Goal: Task Accomplishment & Management: Use online tool/utility

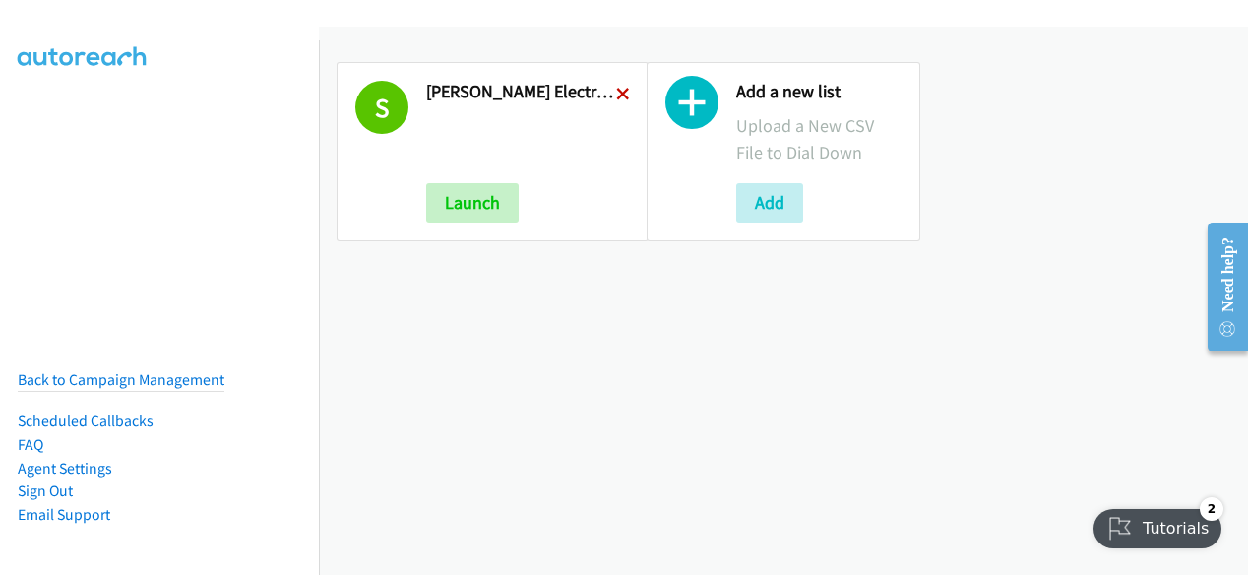
click at [618, 95] on icon at bounding box center [623, 96] width 14 height 14
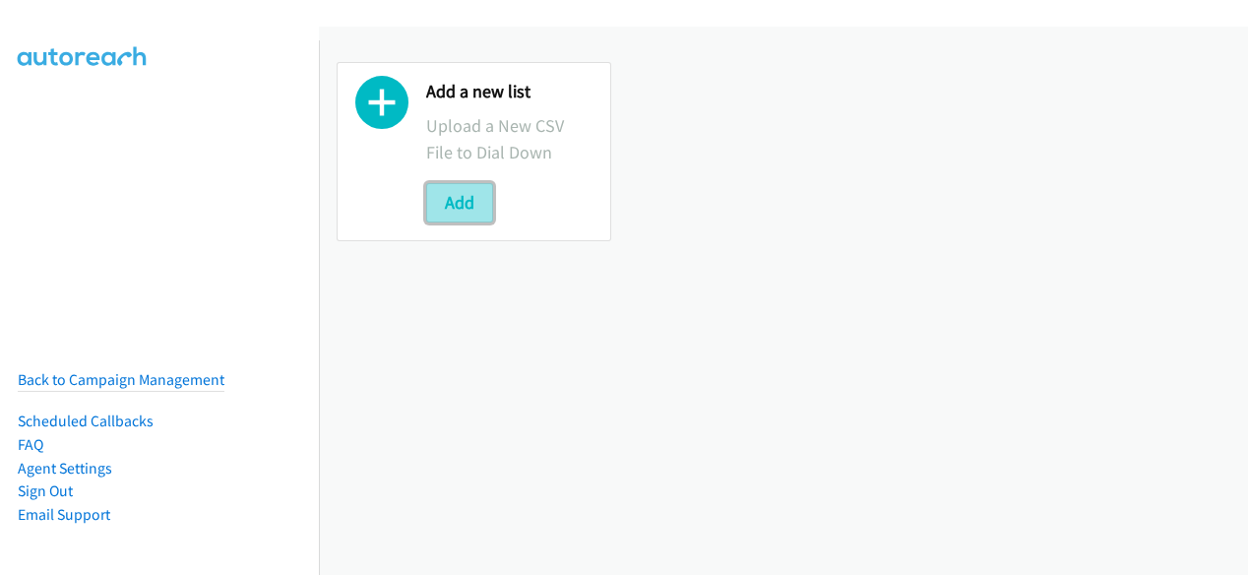
click at [465, 208] on button "Add" at bounding box center [459, 202] width 67 height 39
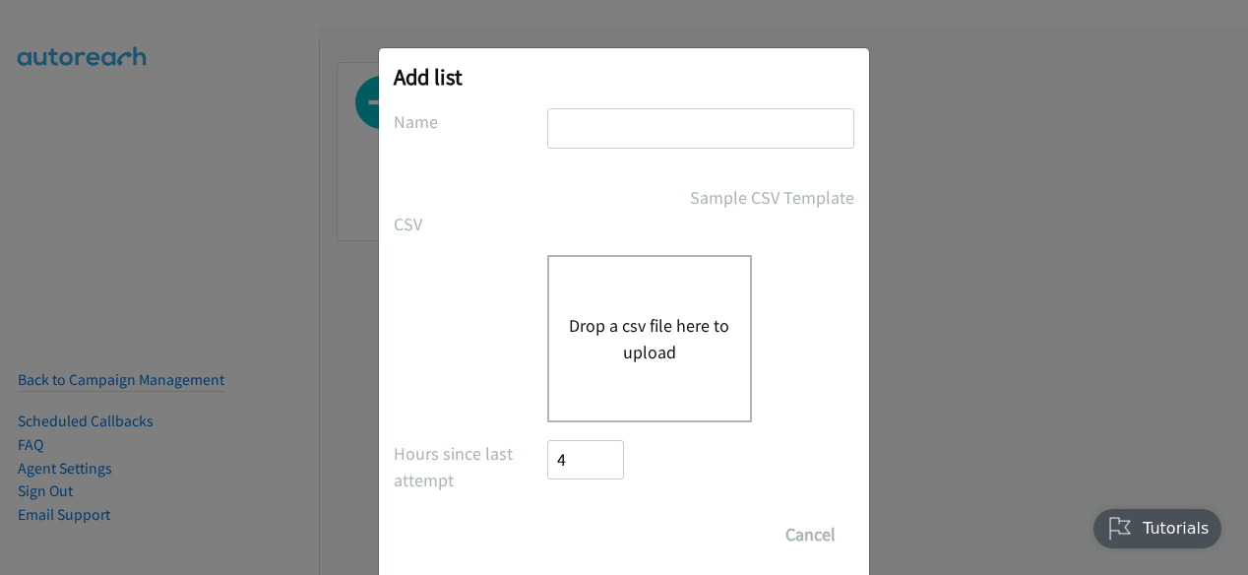
click at [614, 105] on div "Add list No phone fields were returned for that Report or List View Please uplo…" at bounding box center [624, 317] width 490 height 538
click at [614, 119] on input "text" at bounding box center [700, 128] width 307 height 40
type input "Schneider Electric Digital Q3FY25 RM AirSeT CS"
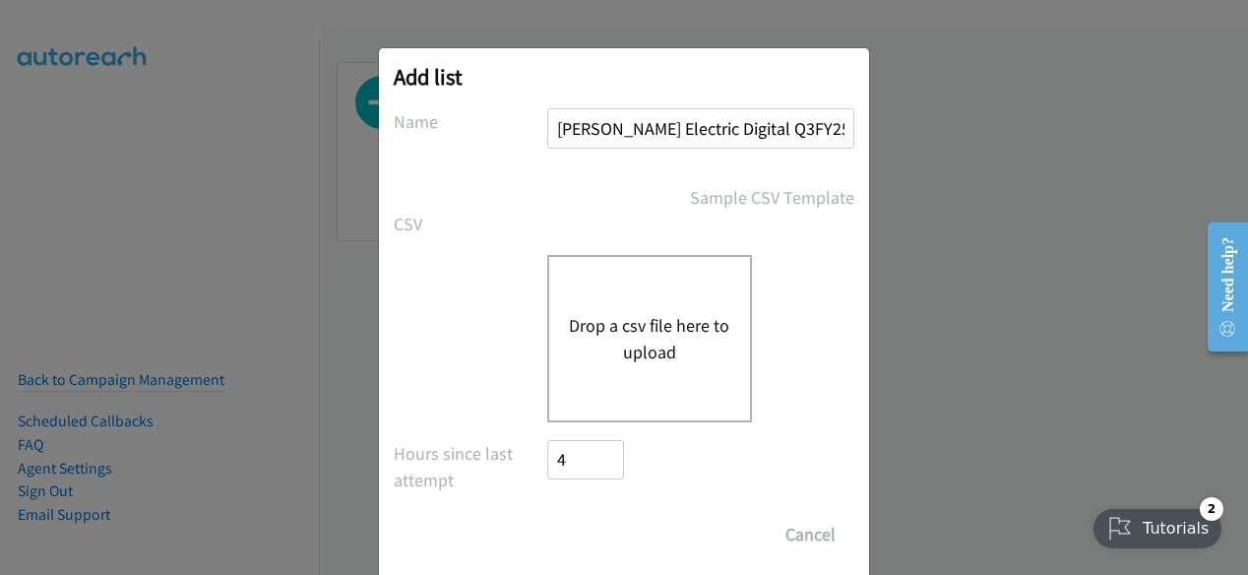
click at [620, 318] on button "Drop a csv file here to upload" at bounding box center [649, 338] width 161 height 53
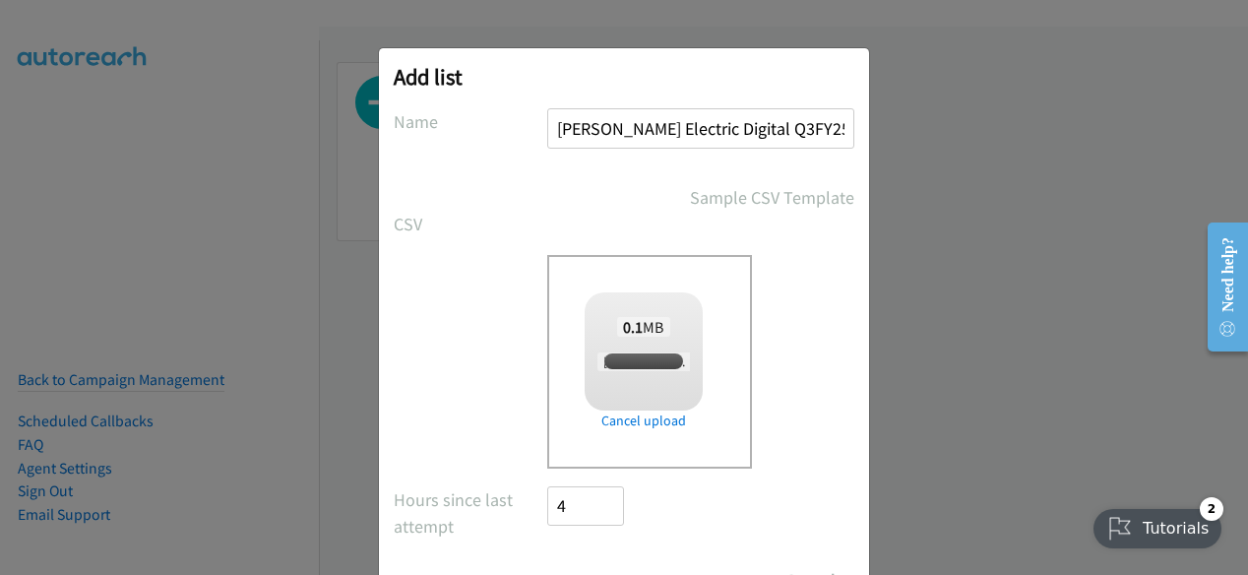
checkbox input "true"
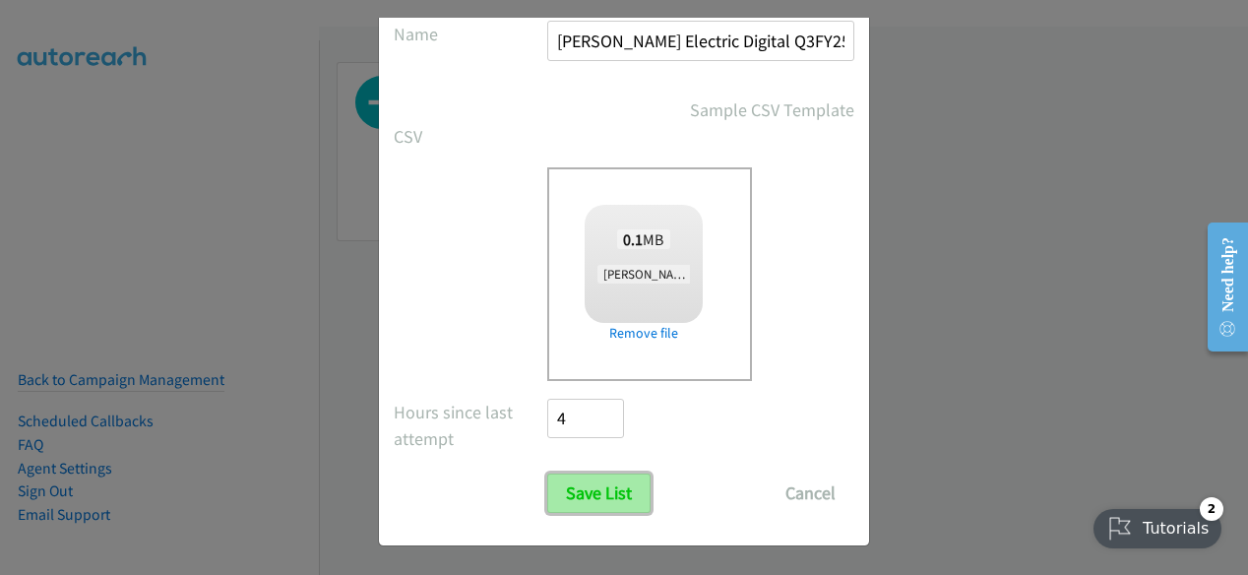
click at [600, 473] on input "Save List" at bounding box center [598, 492] width 103 height 39
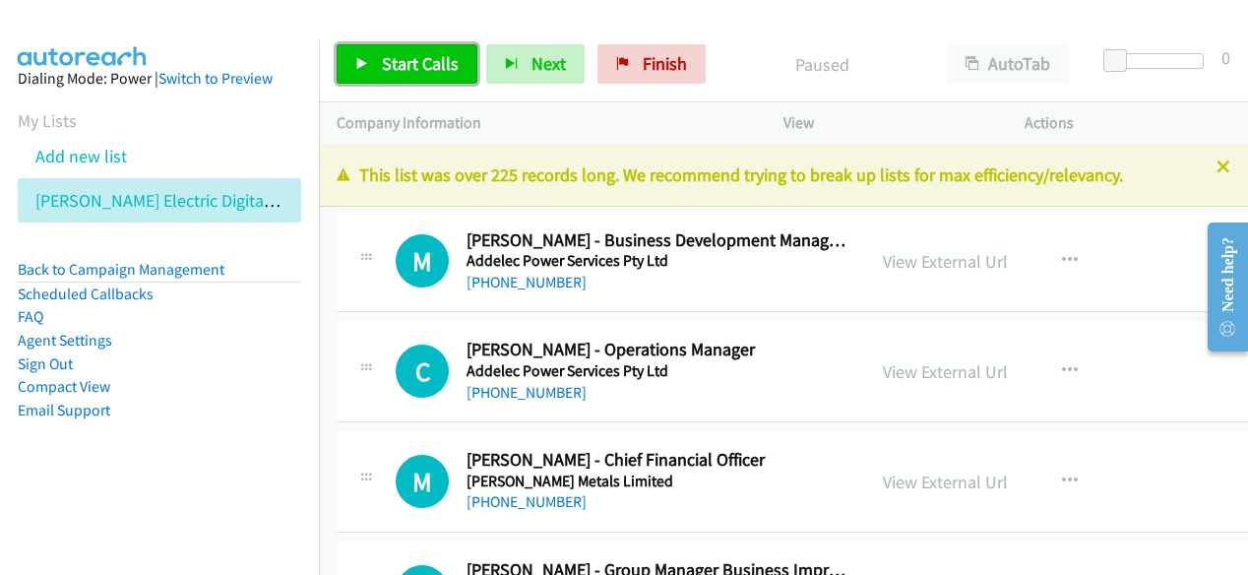
click at [449, 57] on span "Start Calls" at bounding box center [420, 63] width 77 height 23
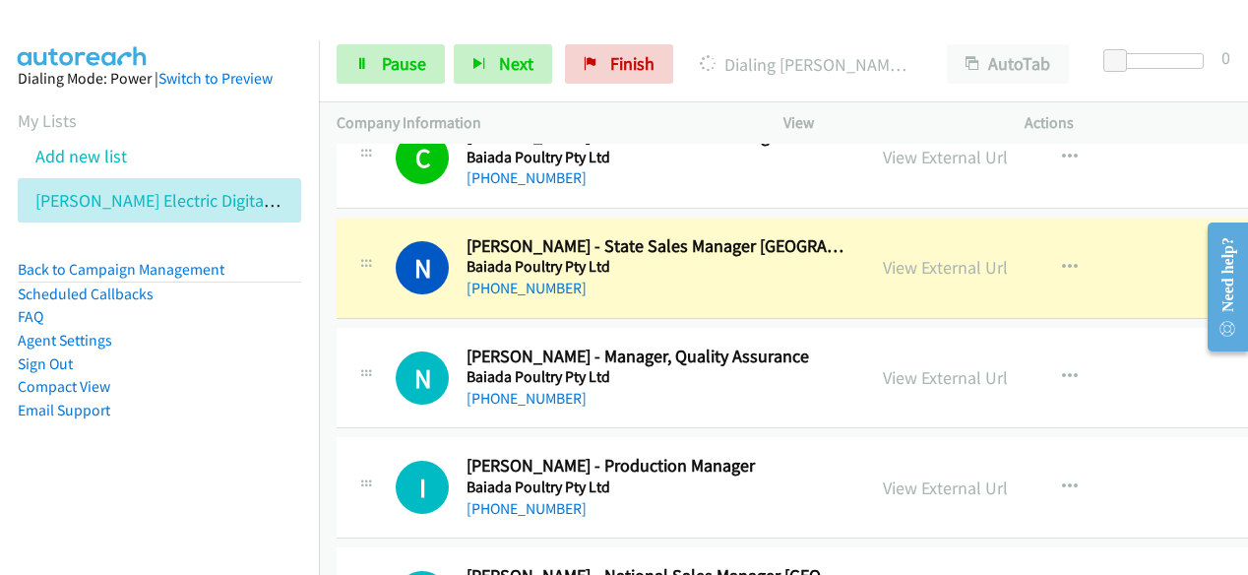
scroll to position [886, 0]
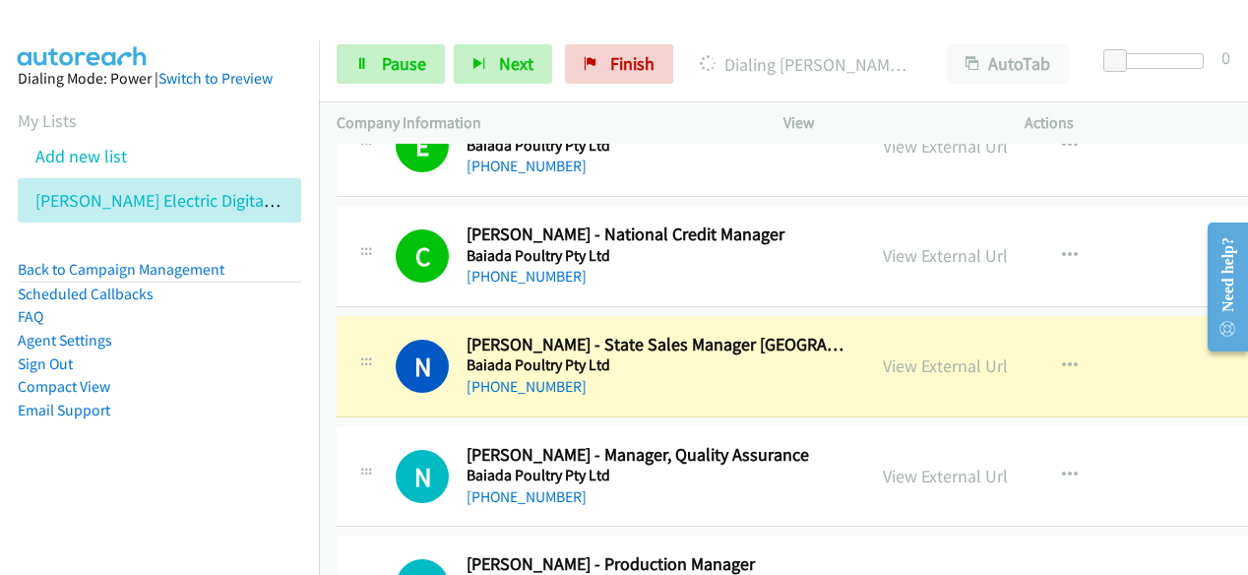
click at [648, 375] on div "[PHONE_NUMBER]" at bounding box center [657, 387] width 381 height 24
click at [915, 368] on link "View External Url" at bounding box center [945, 365] width 125 height 23
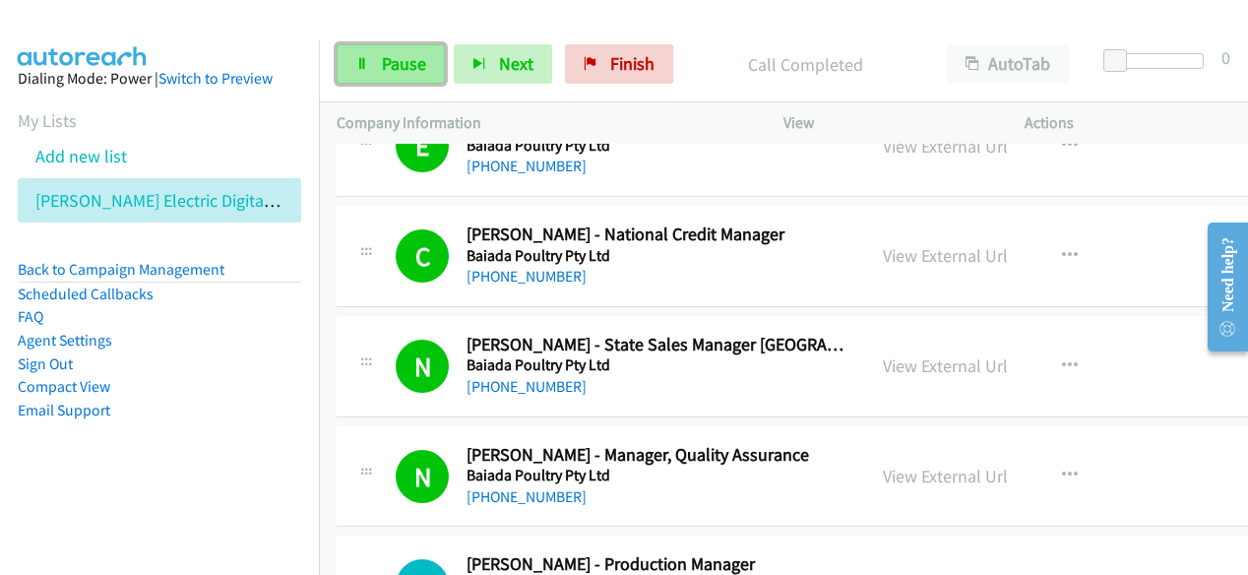
click at [414, 65] on span "Pause" at bounding box center [404, 63] width 44 height 23
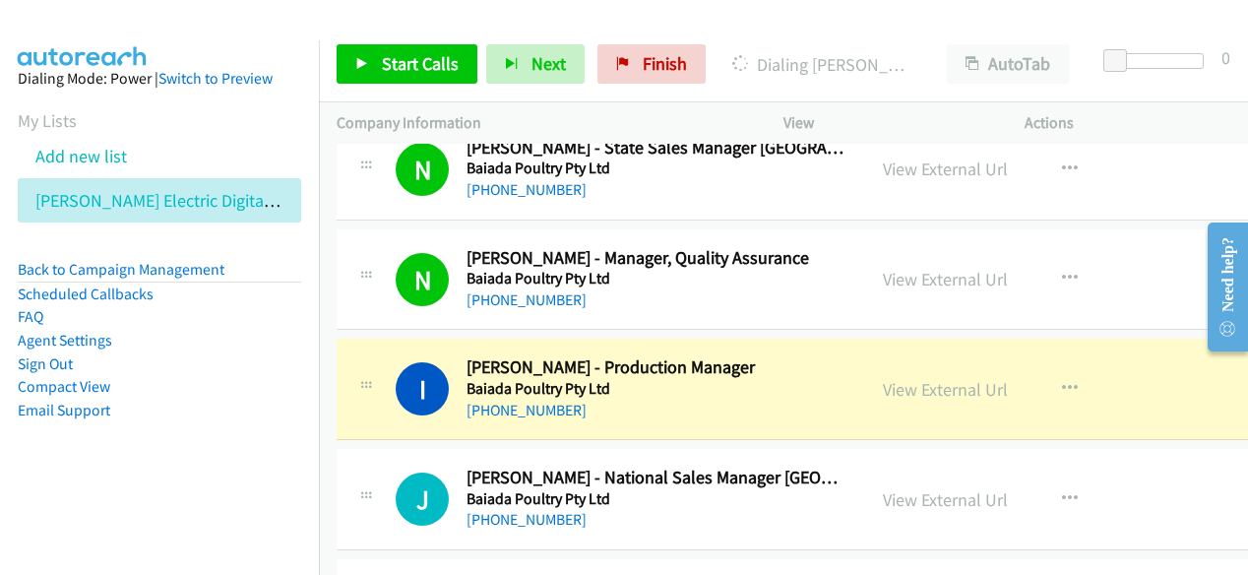
scroll to position [1181, 0]
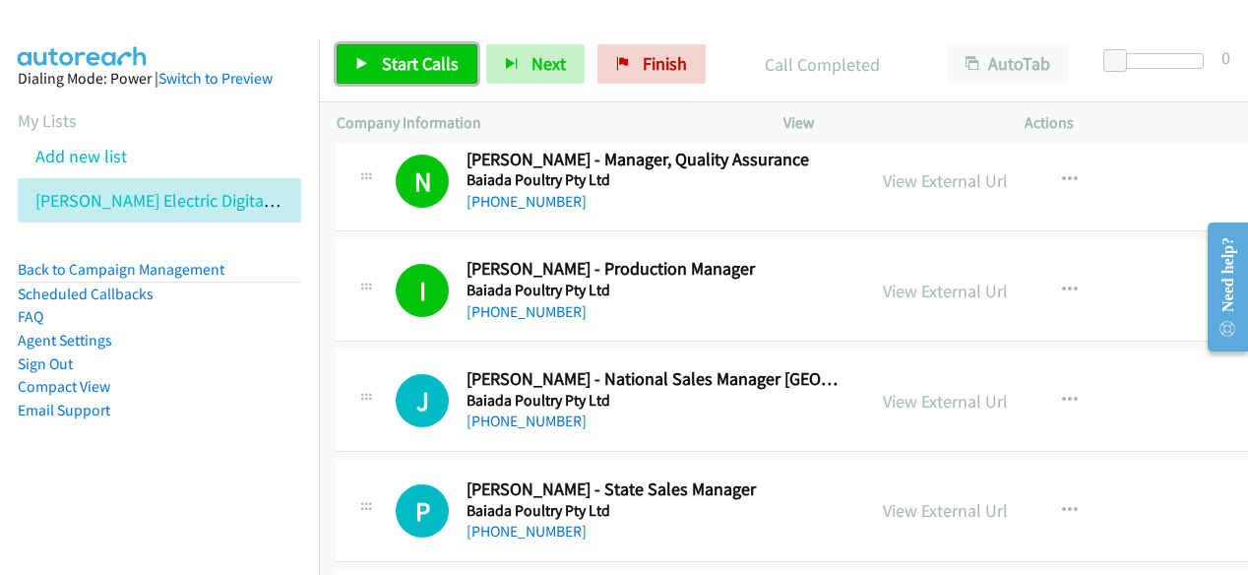
click at [414, 58] on span "Start Calls" at bounding box center [420, 63] width 77 height 23
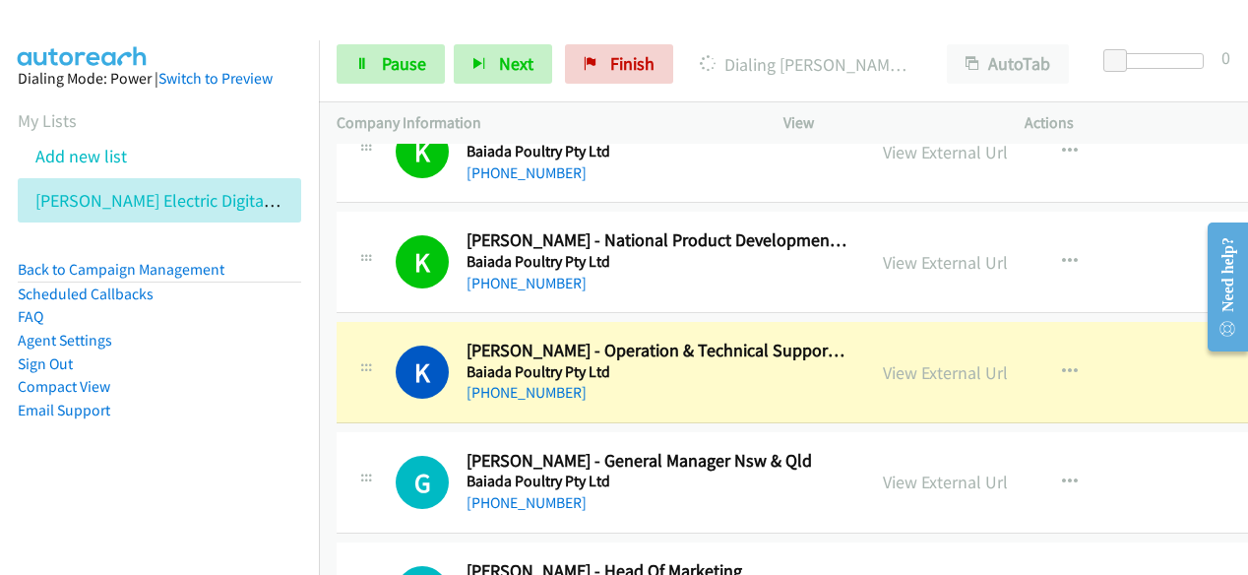
scroll to position [1968, 0]
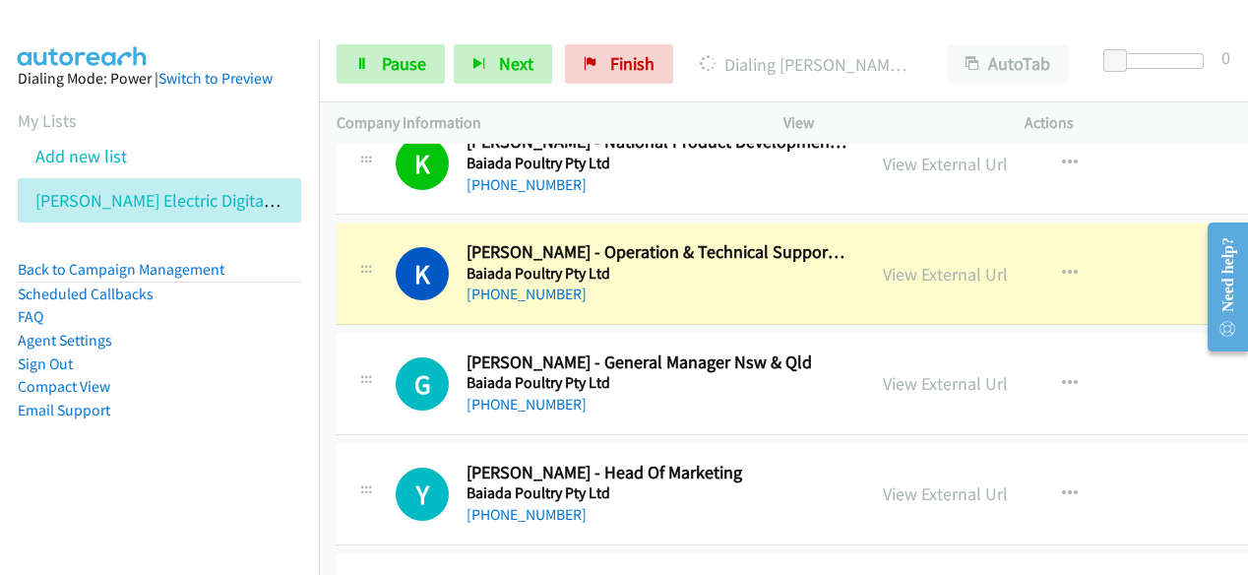
click at [738, 284] on div "[PHONE_NUMBER]" at bounding box center [657, 294] width 381 height 24
click at [924, 271] on link "View External Url" at bounding box center [945, 274] width 125 height 23
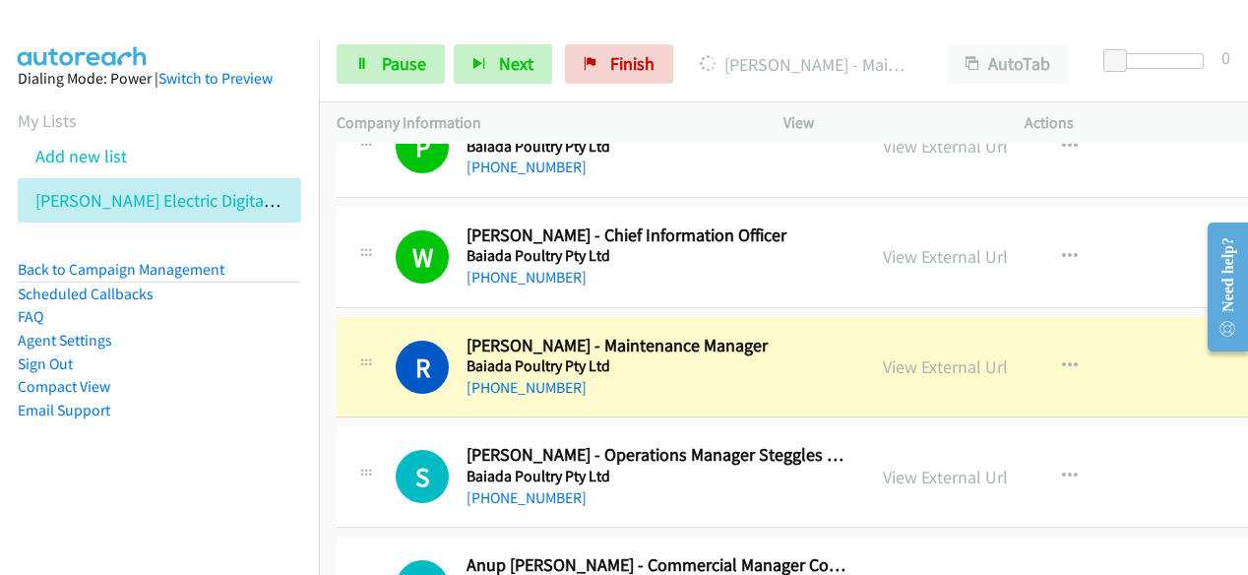
scroll to position [2854, 0]
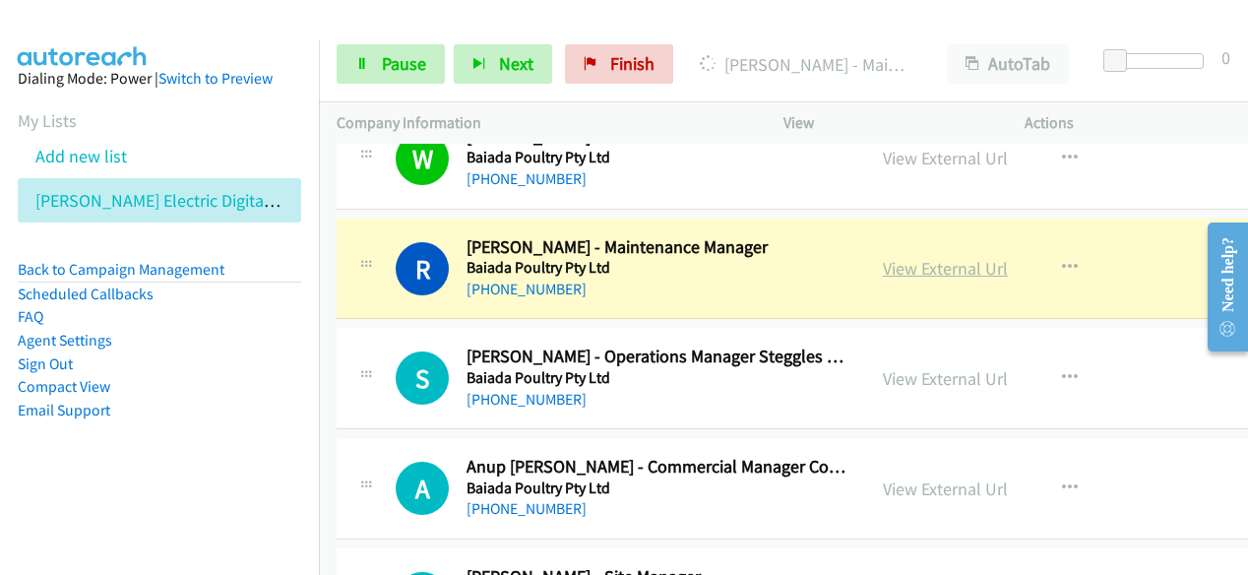
click at [909, 257] on link "View External Url" at bounding box center [945, 268] width 125 height 23
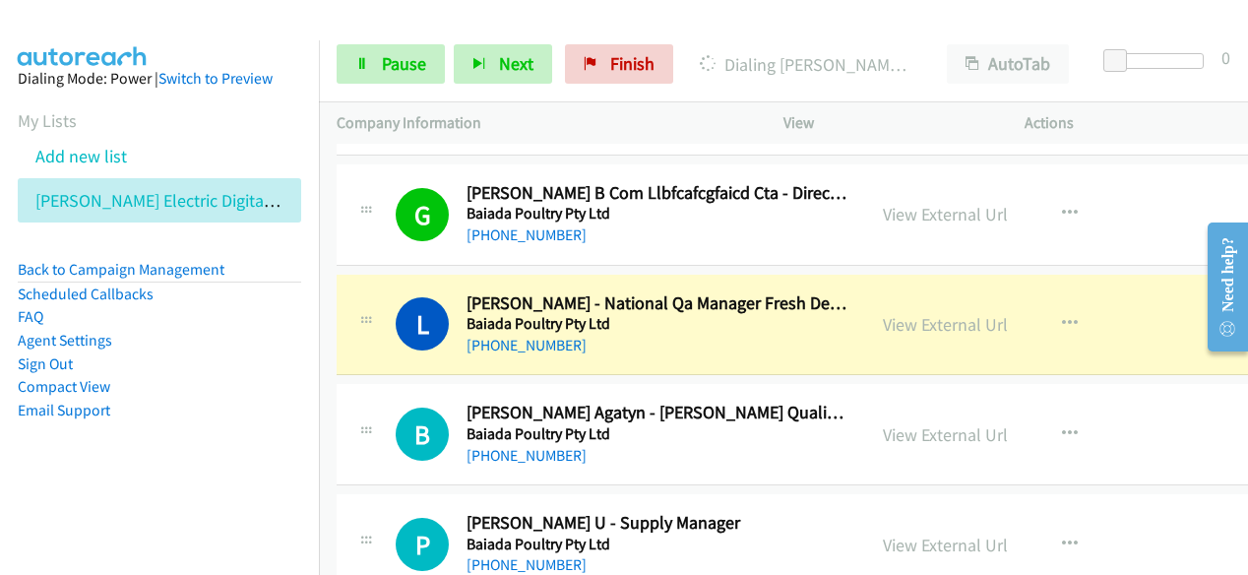
scroll to position [3445, 0]
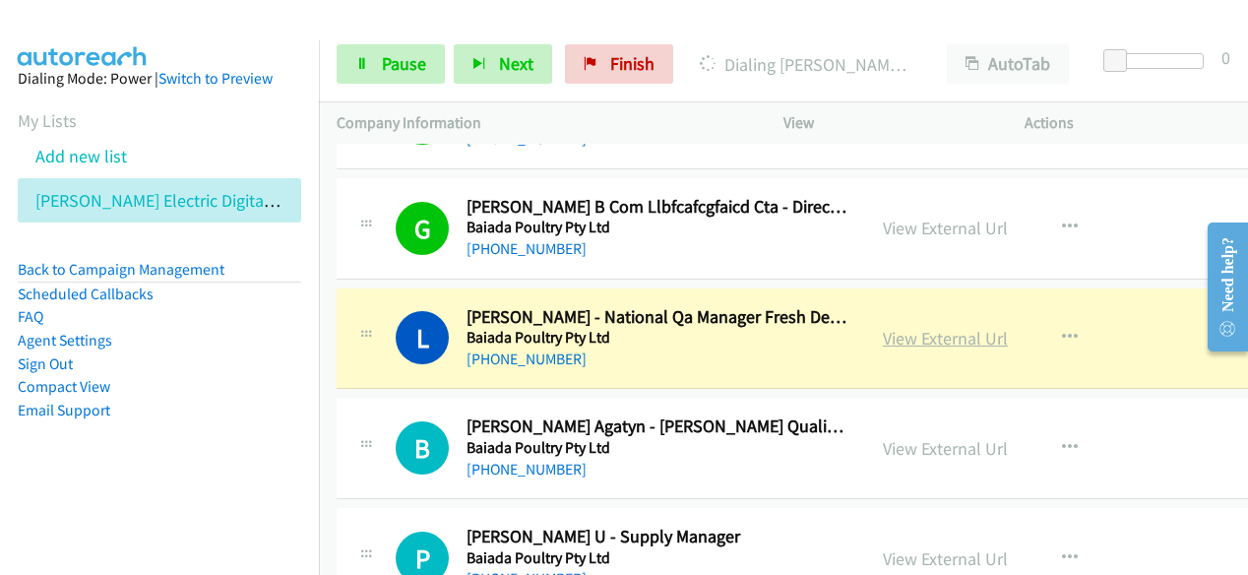
click at [921, 329] on link "View External Url" at bounding box center [945, 338] width 125 height 23
drag, startPoint x: 656, startPoint y: 332, endPoint x: 667, endPoint y: 321, distance: 15.3
click at [656, 332] on h5 "Baiada Poultry Pty Ltd" at bounding box center [657, 338] width 381 height 20
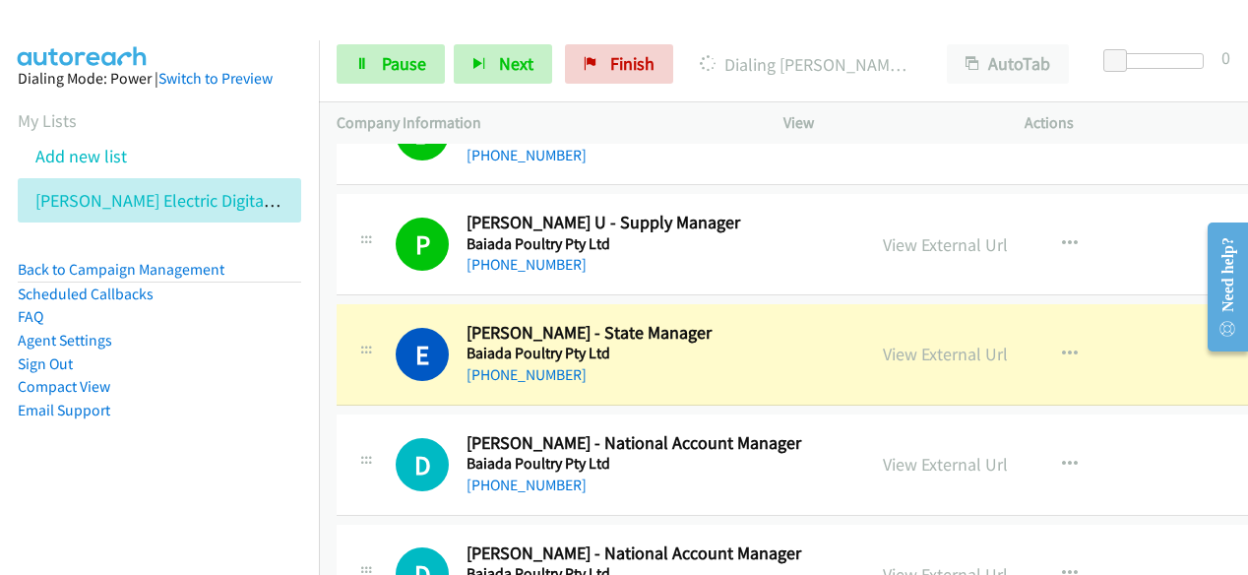
scroll to position [3839, 0]
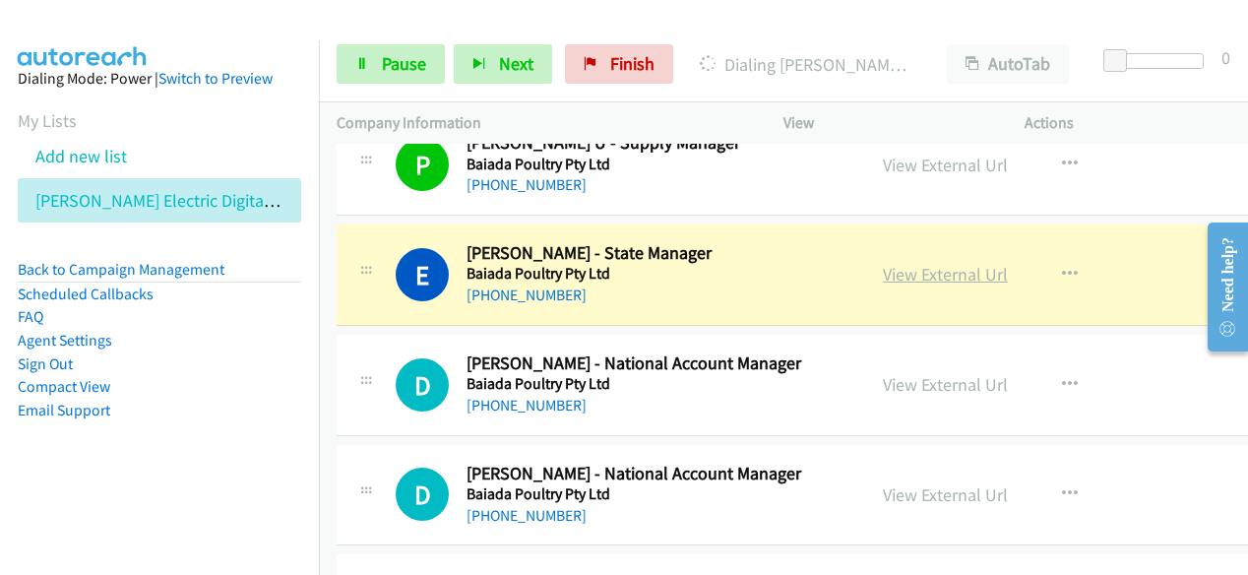
click at [950, 263] on link "View External Url" at bounding box center [945, 274] width 125 height 23
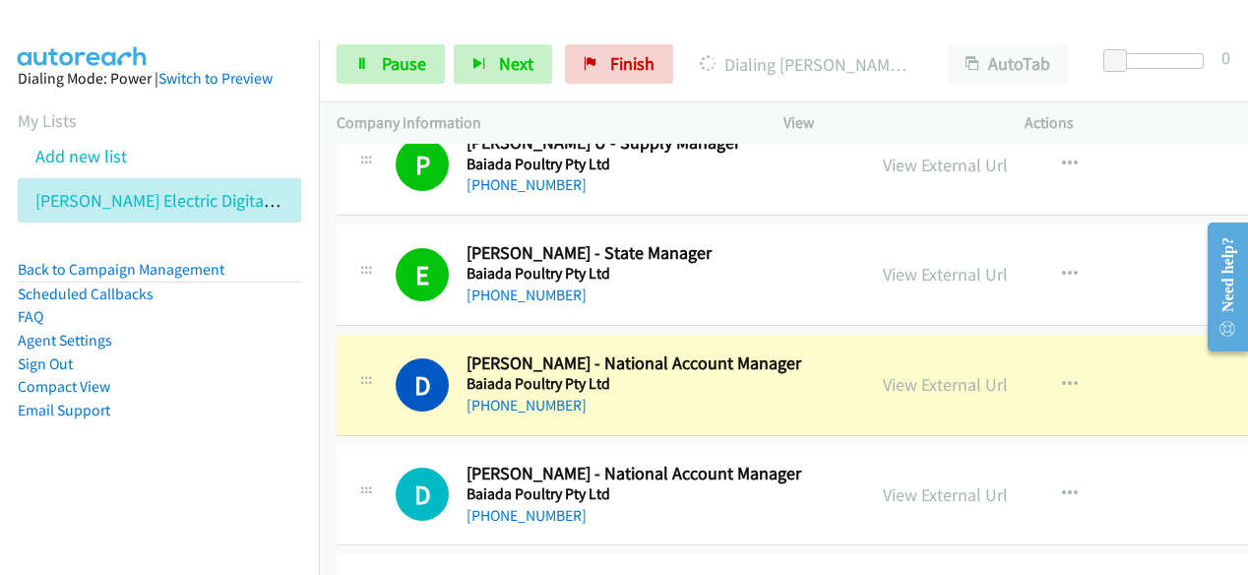
scroll to position [3937, 0]
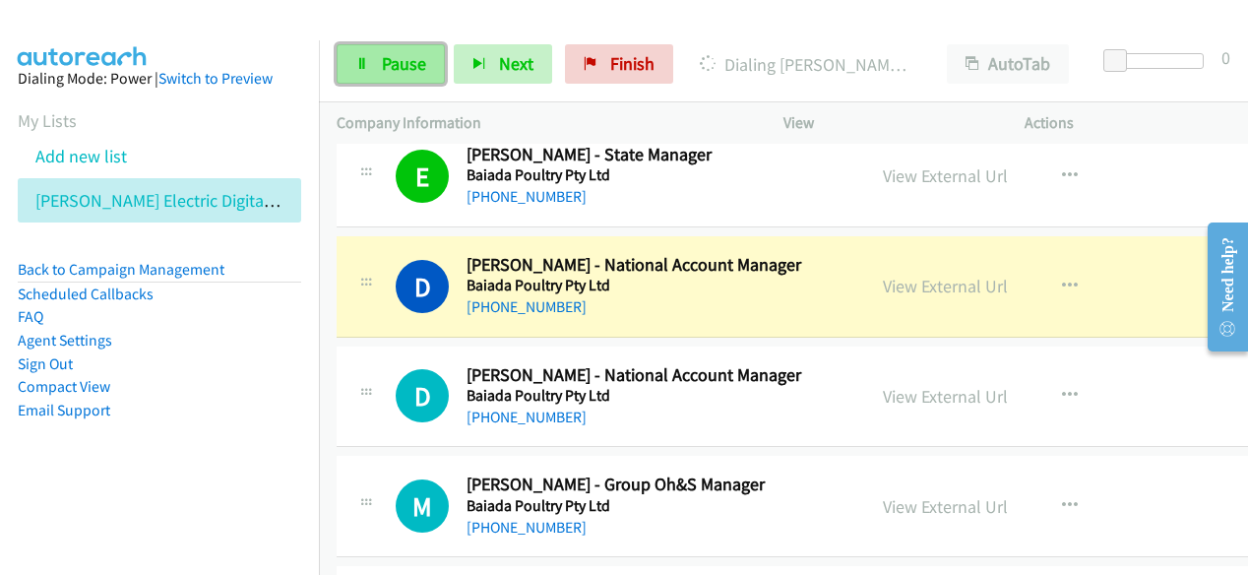
click at [418, 64] on span "Pause" at bounding box center [404, 63] width 44 height 23
